Goal: Task Accomplishment & Management: Manage account settings

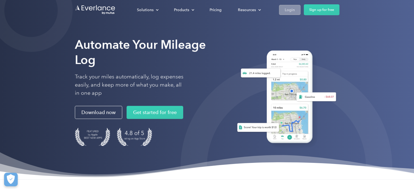
click at [283, 12] on link "Login" at bounding box center [289, 10] width 21 height 10
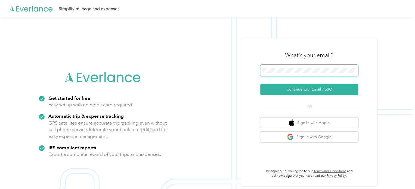
click at [272, 66] on span at bounding box center [309, 70] width 98 height 11
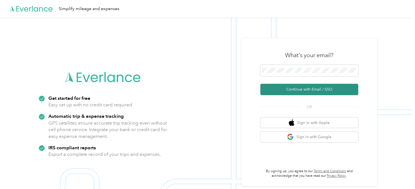
click at [298, 91] on button "Continue with Email / SSO" at bounding box center [309, 89] width 98 height 11
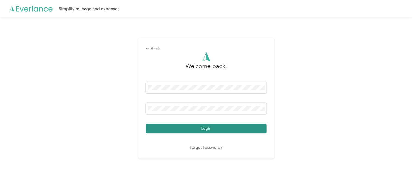
click at [228, 128] on button "Login" at bounding box center [206, 129] width 121 height 10
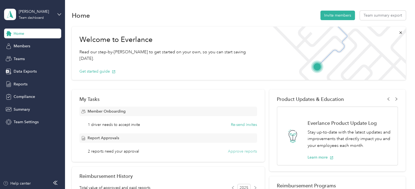
click at [233, 151] on button "Approve reports" at bounding box center [242, 152] width 29 height 6
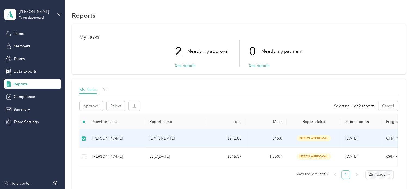
click at [104, 139] on div "Megan Lupica" at bounding box center [117, 139] width 48 height 6
click at [310, 141] on td "needs approval" at bounding box center [314, 139] width 54 height 18
click at [89, 105] on button "Approve" at bounding box center [91, 106] width 23 height 10
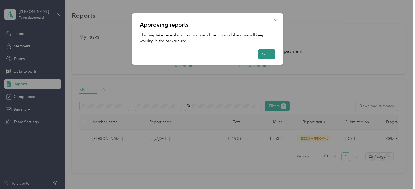
click at [267, 53] on button "Got it" at bounding box center [266, 55] width 17 height 10
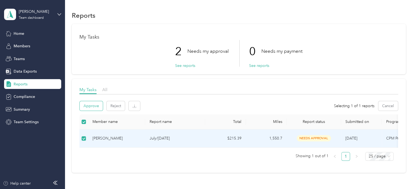
click at [91, 105] on button "Approve" at bounding box center [91, 106] width 23 height 10
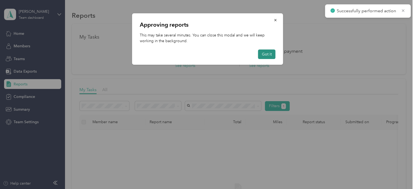
click at [269, 55] on button "Got it" at bounding box center [266, 55] width 17 height 10
